Goal: Communication & Community: Answer question/provide support

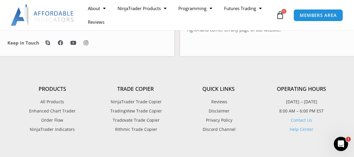
scroll to position [373, 0]
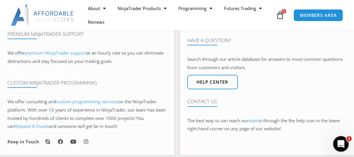
click at [343, 145] on icon "Open Intercom Messenger" at bounding box center [341, 143] width 10 height 10
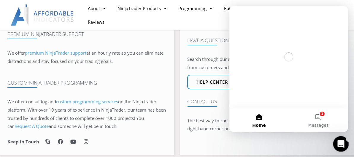
scroll to position [0, 0]
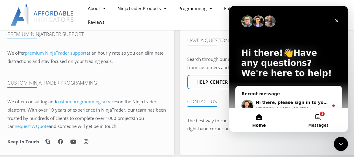
click at [319, 117] on button "1 Messages" at bounding box center [318, 120] width 59 height 24
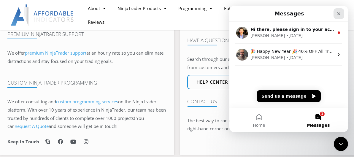
click at [340, 11] on icon "Close" at bounding box center [339, 13] width 5 height 5
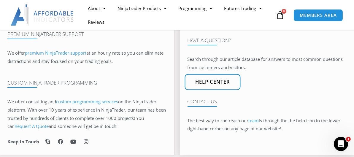
click at [213, 85] on span "Help center" at bounding box center [212, 82] width 35 height 5
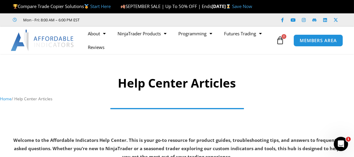
click at [55, 47] on img at bounding box center [43, 40] width 64 height 21
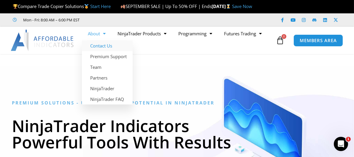
click at [102, 51] on link "Contact Us" at bounding box center [107, 45] width 51 height 11
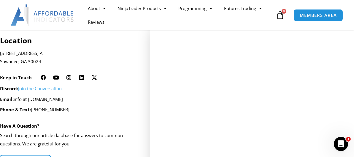
scroll to position [173, 0]
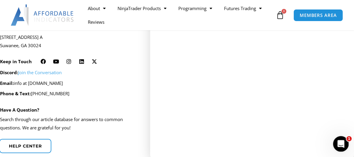
click at [340, 144] on icon "Open Intercom Messenger" at bounding box center [341, 143] width 10 height 10
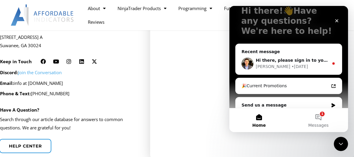
scroll to position [49, 0]
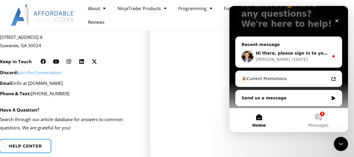
click at [124, 47] on p "2920 Horizon Park Dr. Ste. A Suwanee, GA 30024" at bounding box center [67, 41] width 135 height 17
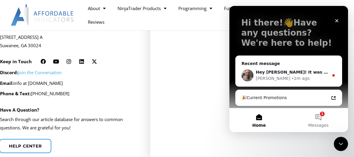
click at [338, 19] on icon "Close" at bounding box center [336, 20] width 3 height 3
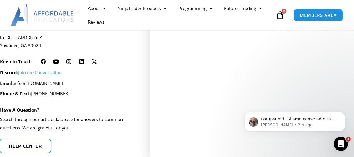
scroll to position [0, 0]
click at [109, 57] on div "2920 Horizon Park Dr. Ste. A Suwanee, GA 30024" at bounding box center [67, 43] width 135 height 27
click at [316, 16] on span "MEMBERS AREA" at bounding box center [318, 15] width 41 height 5
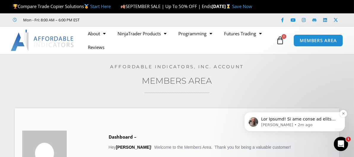
click at [290, 121] on p "message notification from Joel, 2m ago. ​Hey Jagjit! It was great to speak with…" at bounding box center [299, 119] width 77 height 6
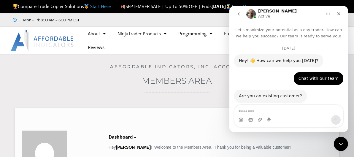
scroll to position [32, 0]
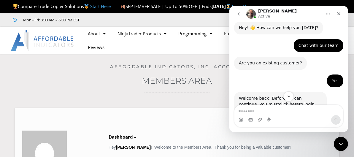
drag, startPoint x: 302, startPoint y: 73, endPoint x: 307, endPoint y: 61, distance: 13.8
click at [307, 61] on div "Are you an existing customer? [PERSON_NAME] • [DATE]" at bounding box center [288, 66] width 109 height 18
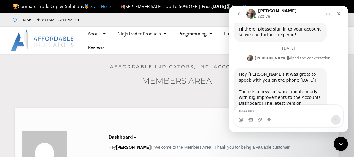
scroll to position [804, 0]
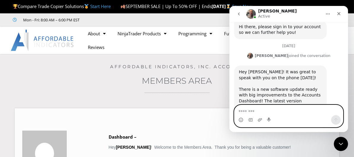
click at [267, 113] on textarea "Message…" at bounding box center [288, 110] width 109 height 10
type textarea "**********"
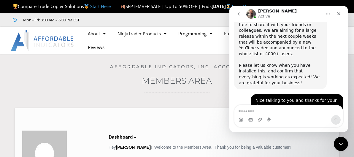
scroll to position [987, 0]
